Goal: Register for event/course

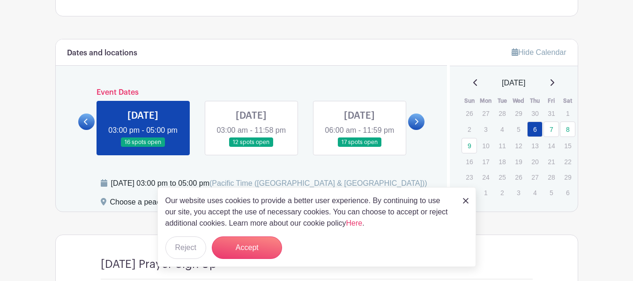
scroll to position [422, 0]
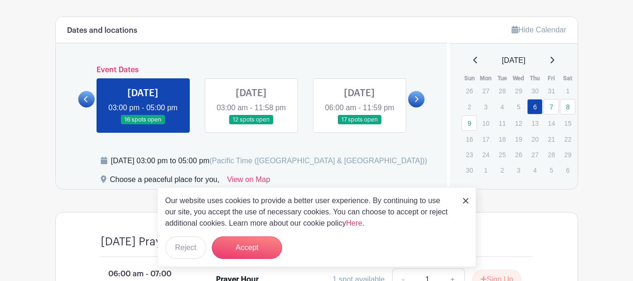
click at [464, 199] on img at bounding box center [466, 201] width 6 height 6
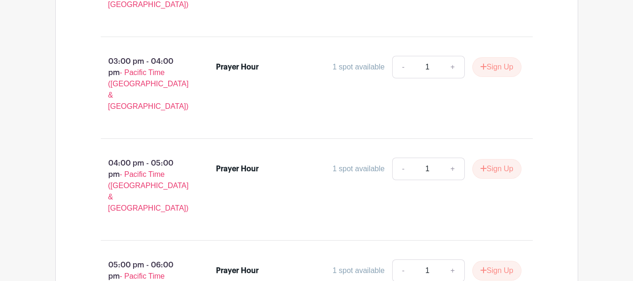
scroll to position [1593, 0]
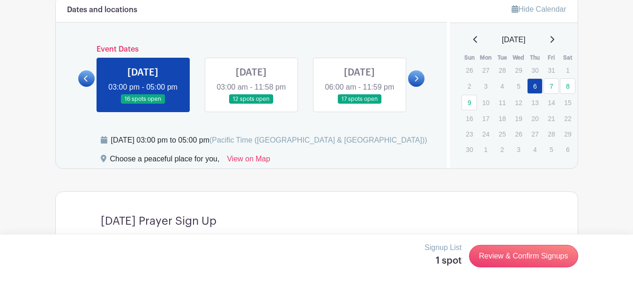
scroll to position [445, 0]
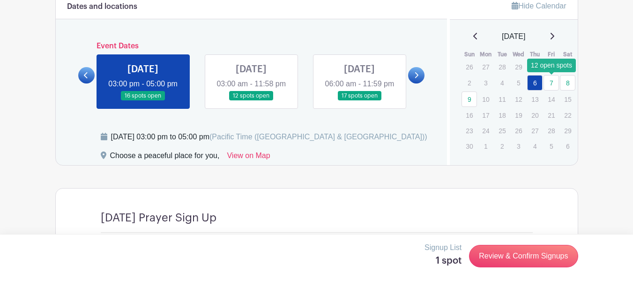
click at [552, 84] on link "7" at bounding box center [550, 82] width 15 height 15
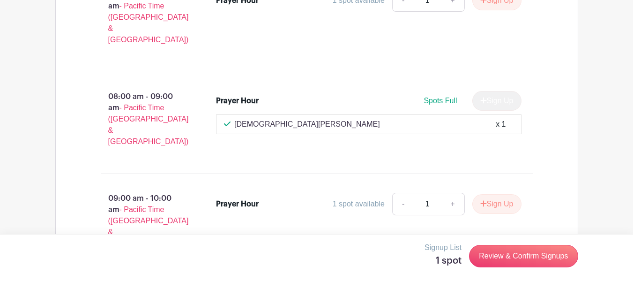
scroll to position [820, 0]
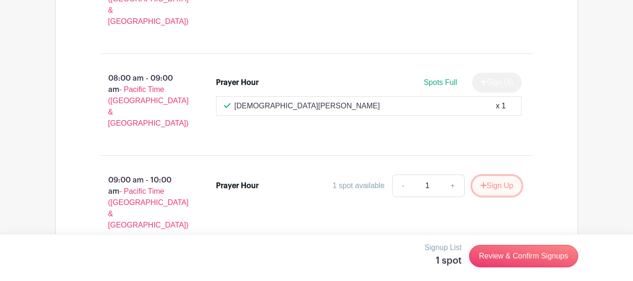
click at [501, 176] on button "Sign Up" at bounding box center [496, 186] width 49 height 20
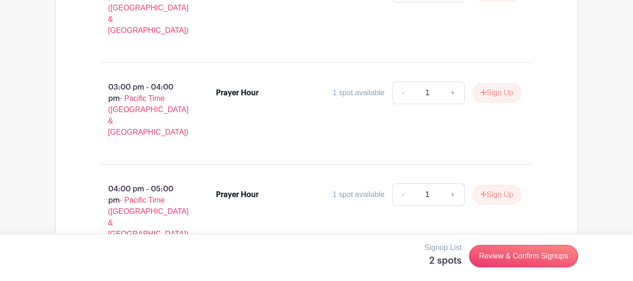
scroll to position [1476, 0]
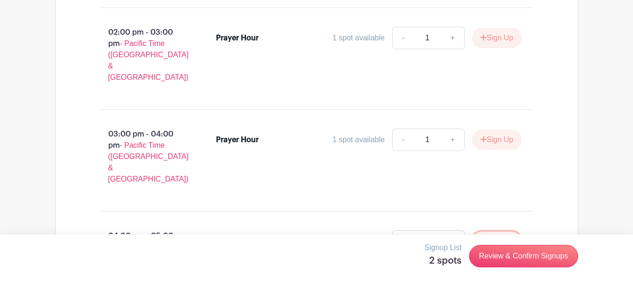
click at [495, 231] on button "Sign Up" at bounding box center [496, 241] width 49 height 20
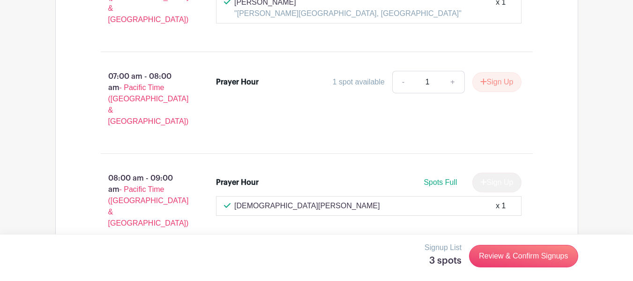
scroll to position [492, 0]
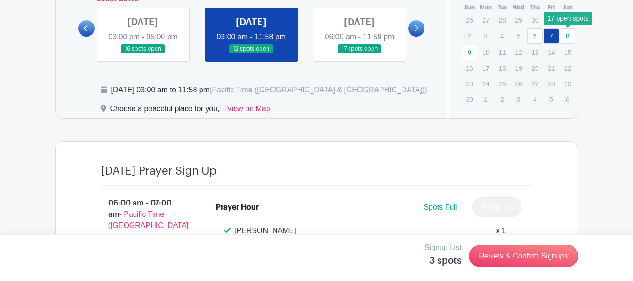
click at [568, 38] on link "8" at bounding box center [567, 35] width 15 height 15
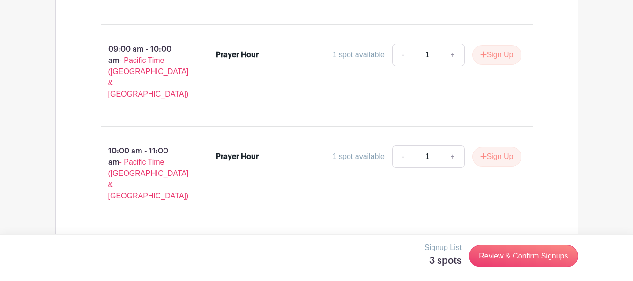
scroll to position [961, 0]
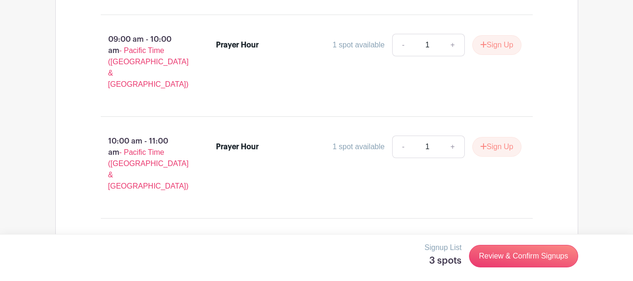
click at [496, 238] on button "Sign Up" at bounding box center [496, 248] width 49 height 20
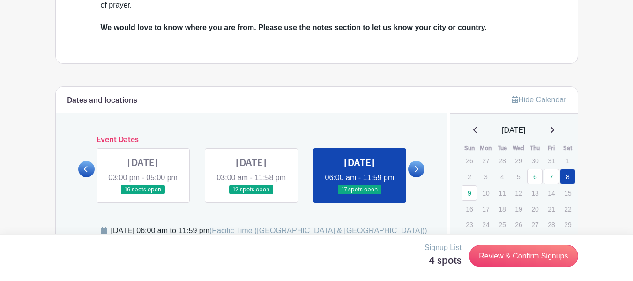
scroll to position [399, 0]
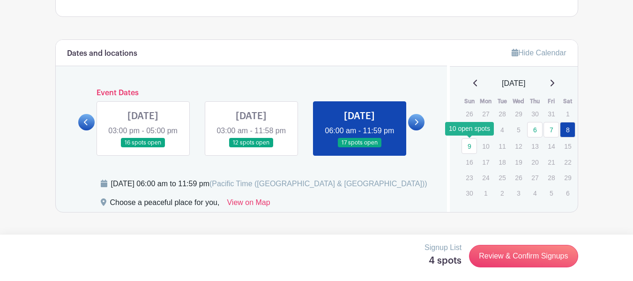
click at [471, 147] on link "9" at bounding box center [468, 145] width 15 height 15
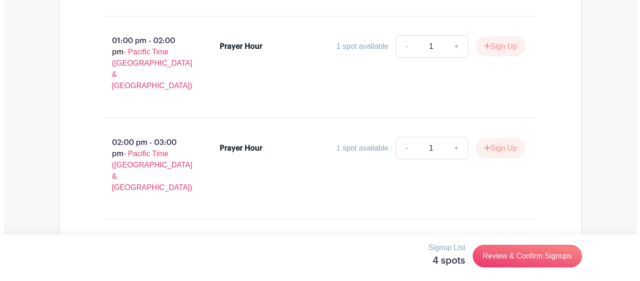
scroll to position [1319, 0]
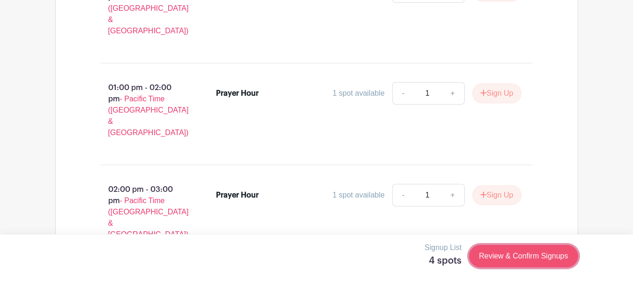
click at [525, 252] on link "Review & Confirm Signups" at bounding box center [523, 256] width 109 height 22
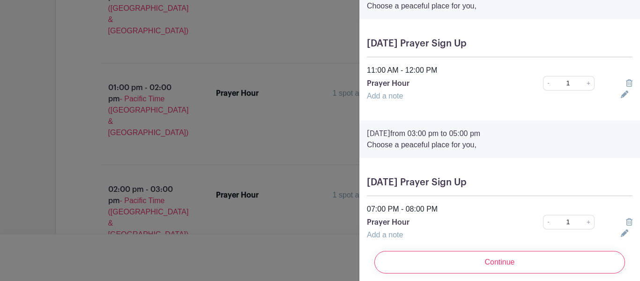
scroll to position [261, 0]
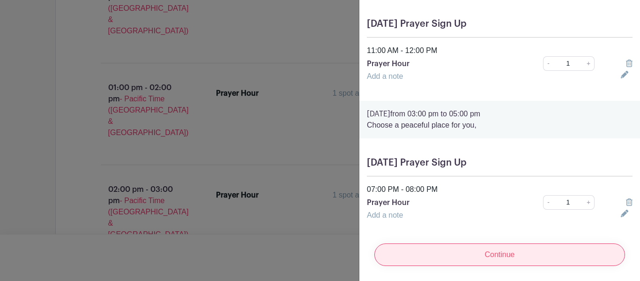
click at [491, 251] on input "Continue" at bounding box center [499, 254] width 251 height 22
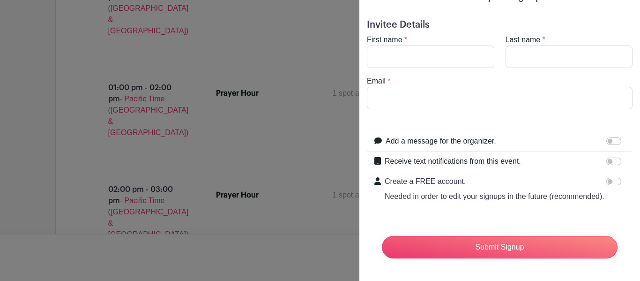
scroll to position [0, 0]
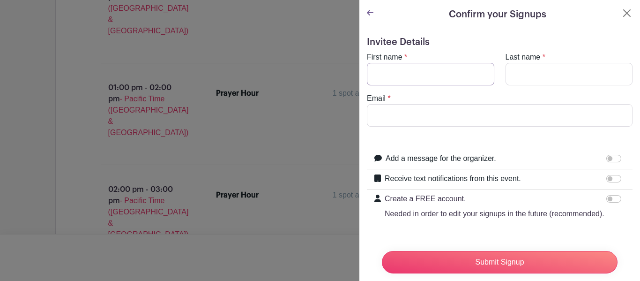
click at [434, 74] on input "First name" at bounding box center [430, 74] width 127 height 22
type input "[PERSON_NAME]"
type input "[EMAIL_ADDRESS][DOMAIN_NAME]"
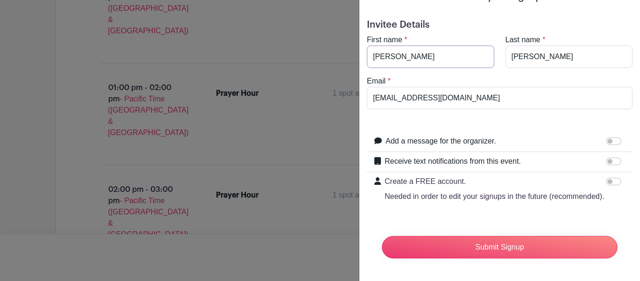
scroll to position [36, 0]
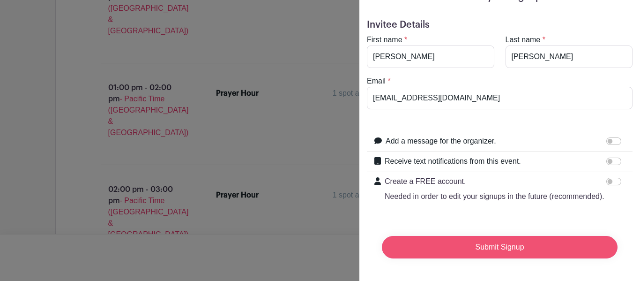
click at [493, 239] on input "Submit Signup" at bounding box center [500, 247] width 236 height 22
